Goal: Check status: Check status

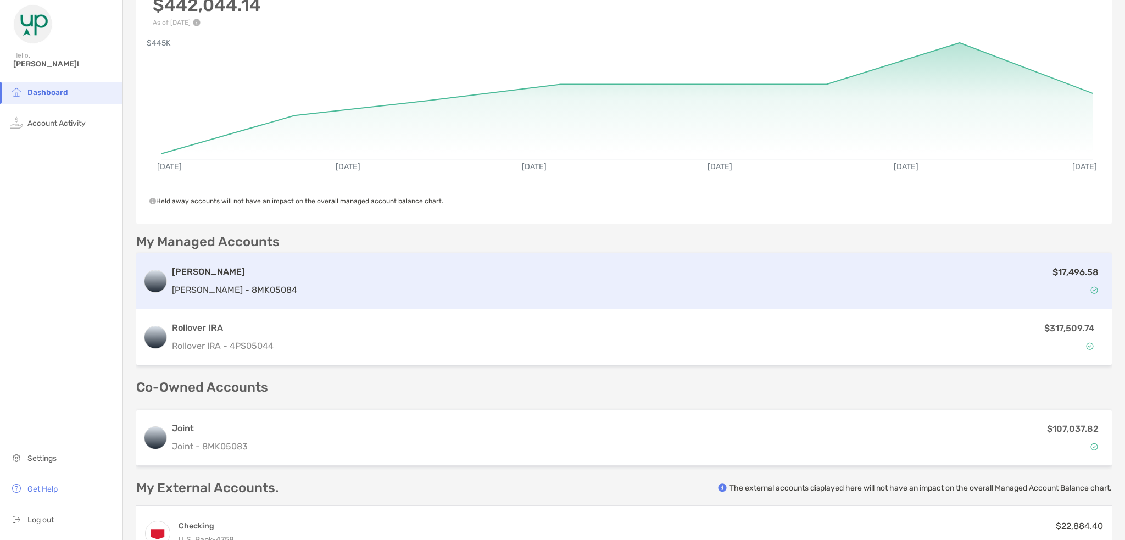
scroll to position [165, 0]
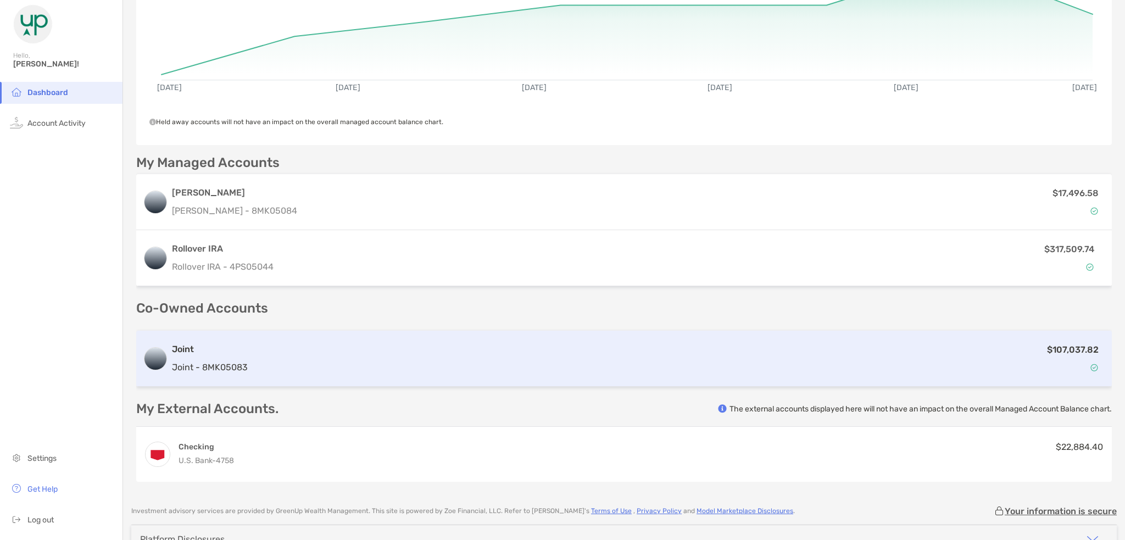
click at [226, 366] on p "Joint - 8MK05083" at bounding box center [210, 367] width 76 height 14
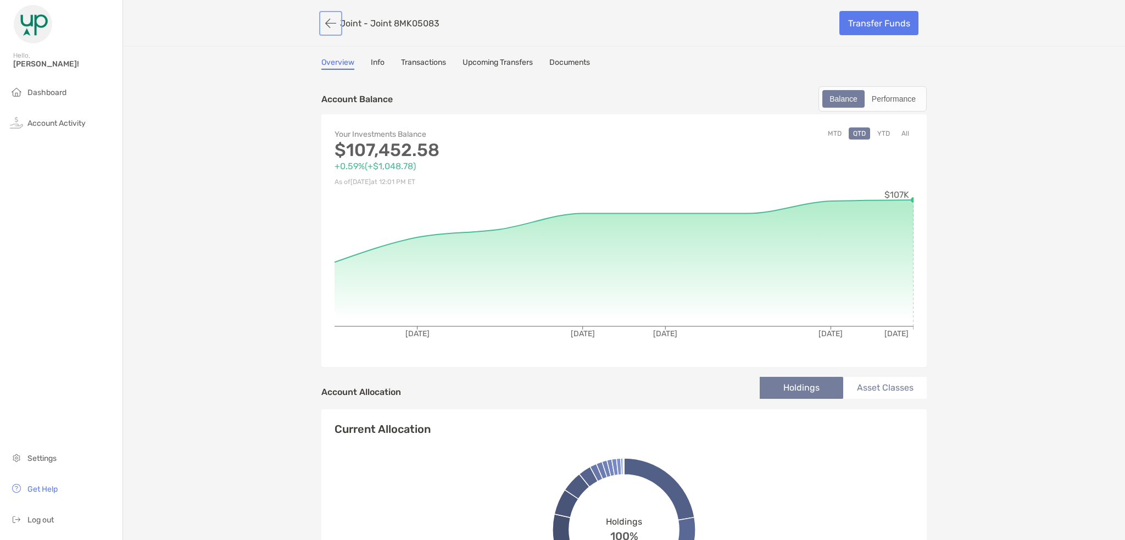
click at [321, 19] on button "button" at bounding box center [330, 23] width 19 height 20
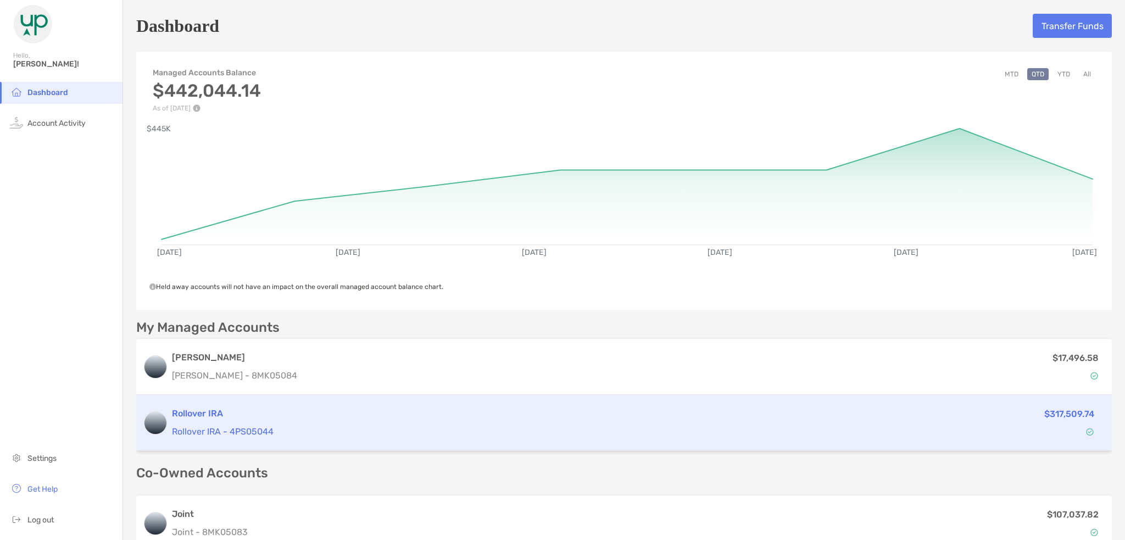
click at [219, 422] on div "Rollover IRA Rollover IRA - 4PS05044" at bounding box center [530, 422] width 716 height 31
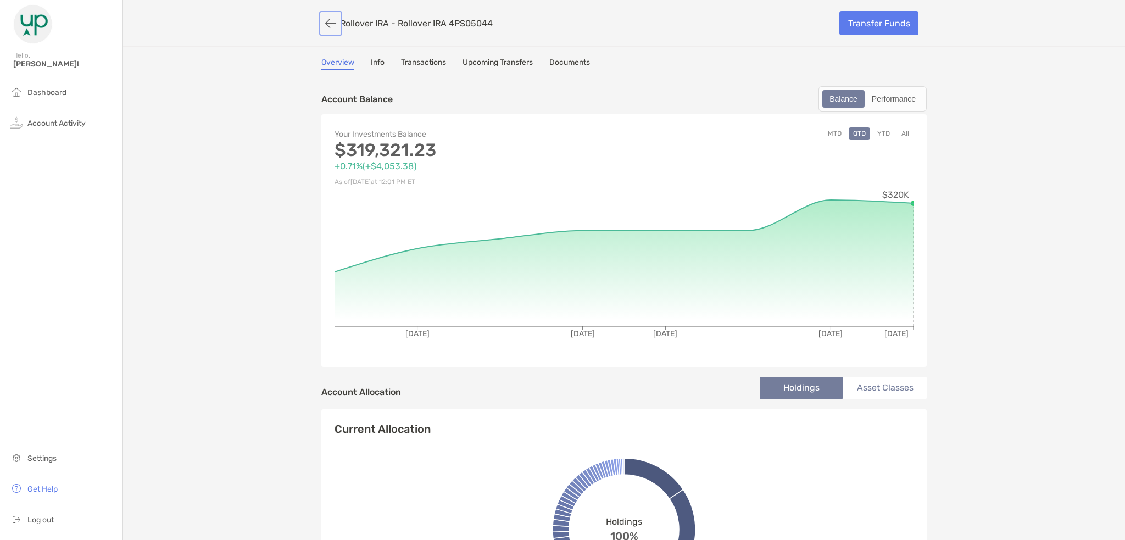
click at [322, 26] on button "button" at bounding box center [330, 23] width 19 height 20
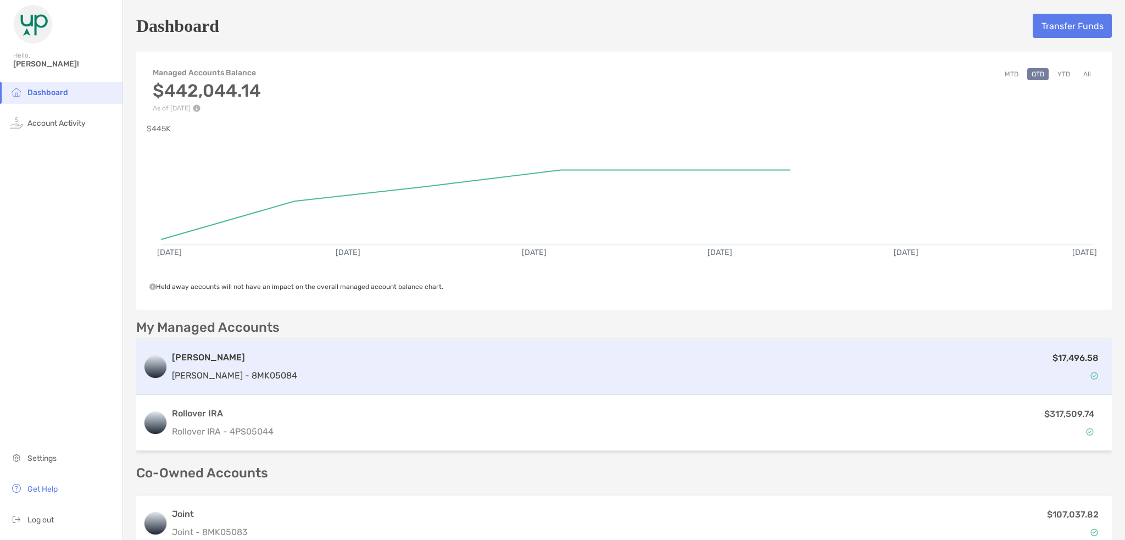
click at [213, 364] on div "[PERSON_NAME] [PERSON_NAME] - 8MK05084" at bounding box center [234, 366] width 125 height 31
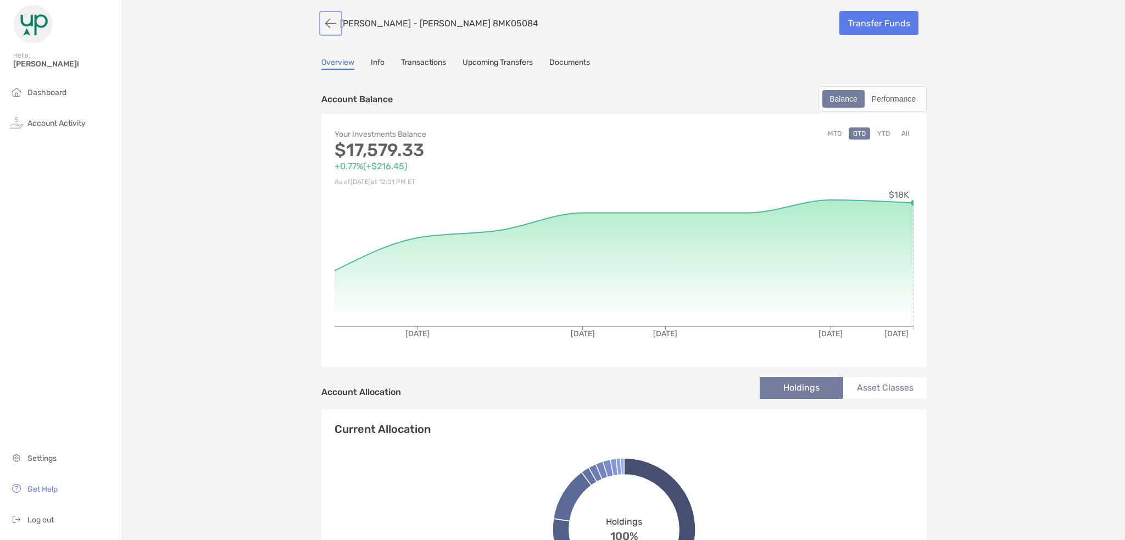
click at [330, 26] on button "button" at bounding box center [330, 23] width 19 height 20
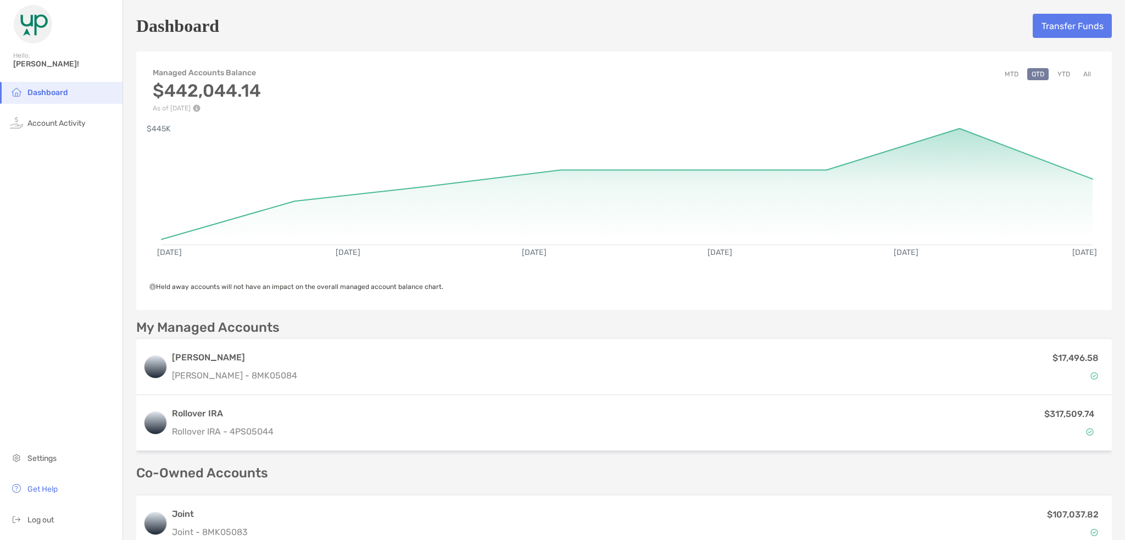
click at [1079, 76] on button "All" at bounding box center [1087, 74] width 16 height 12
